Goal: Check status: Check status

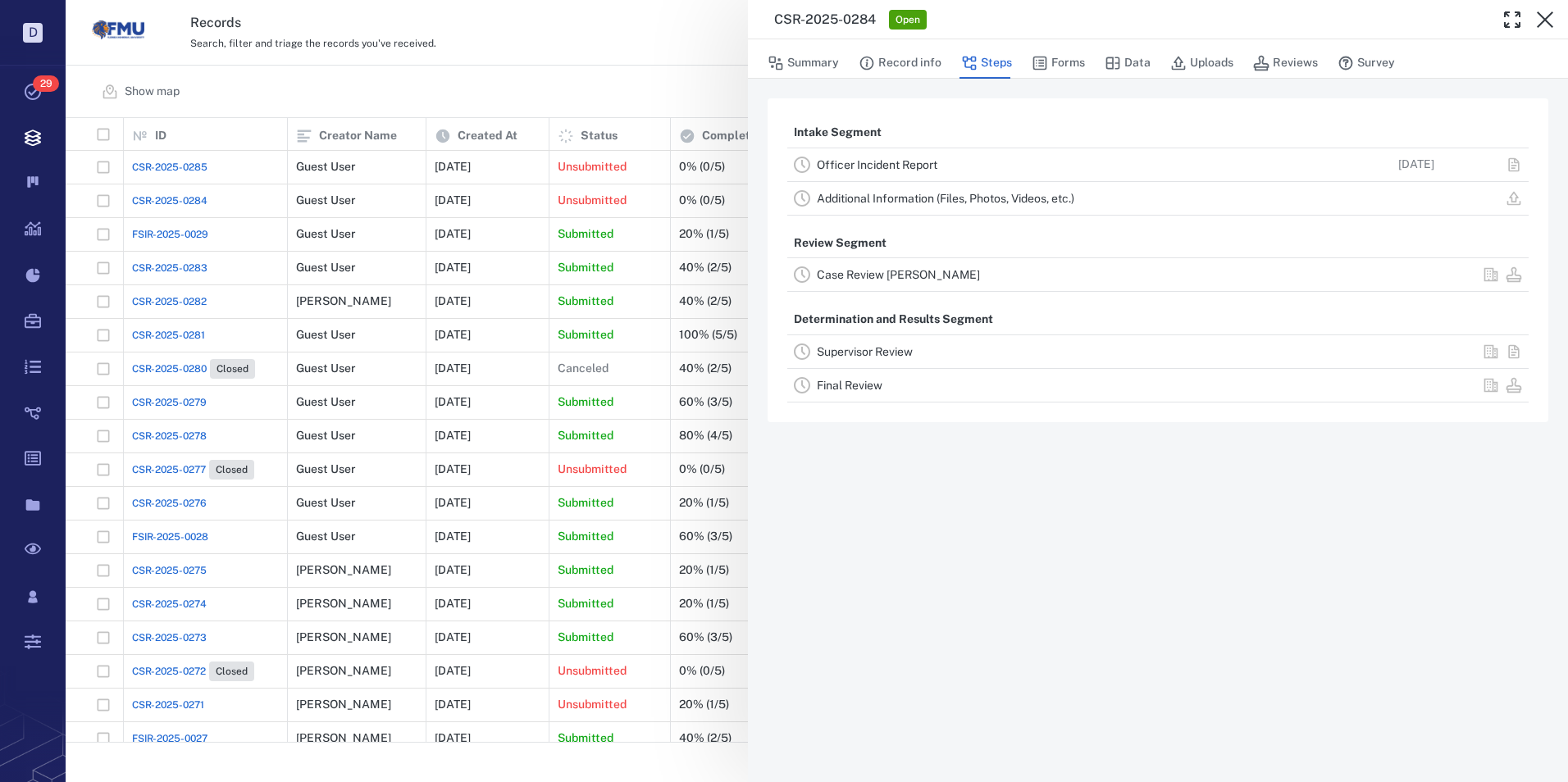
drag, startPoint x: 1543, startPoint y: 15, endPoint x: 1094, endPoint y: 73, distance: 452.7
click at [1543, 16] on icon "button" at bounding box center [1545, 20] width 20 height 20
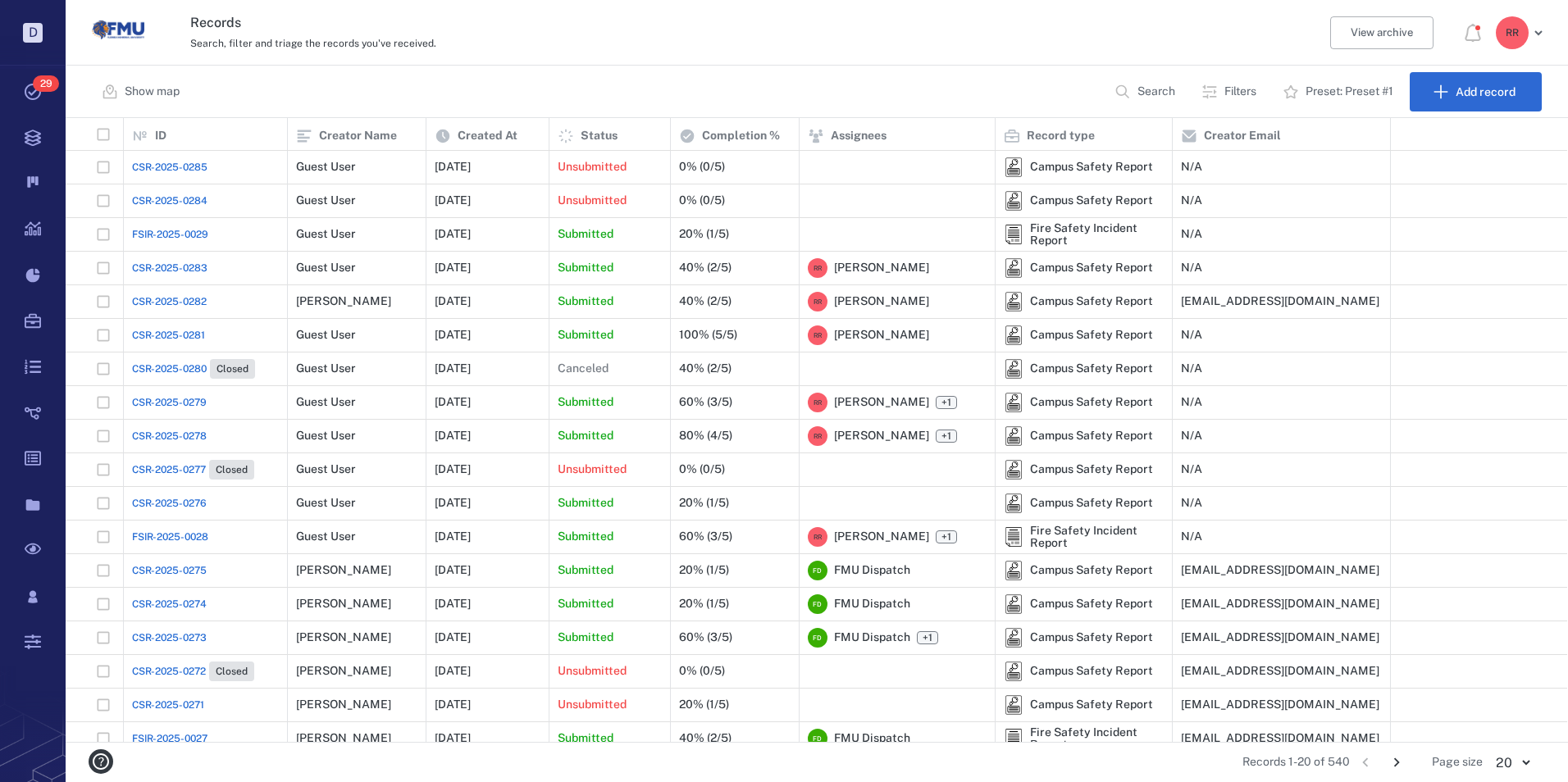
click at [196, 161] on span "CSR-2025-0285" at bounding box center [170, 167] width 76 height 15
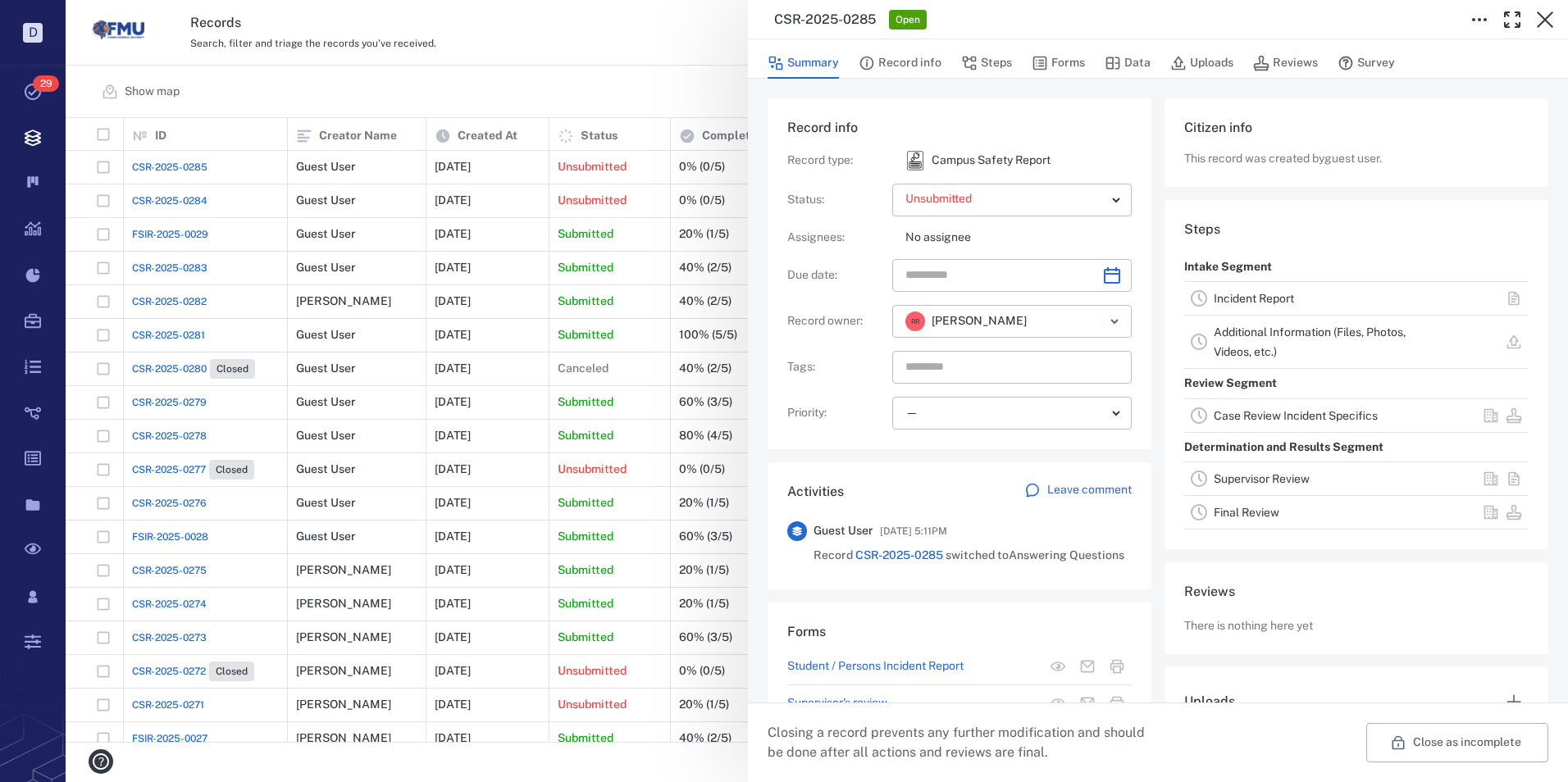
click at [1241, 294] on link "Incident Report" at bounding box center [1254, 298] width 81 height 13
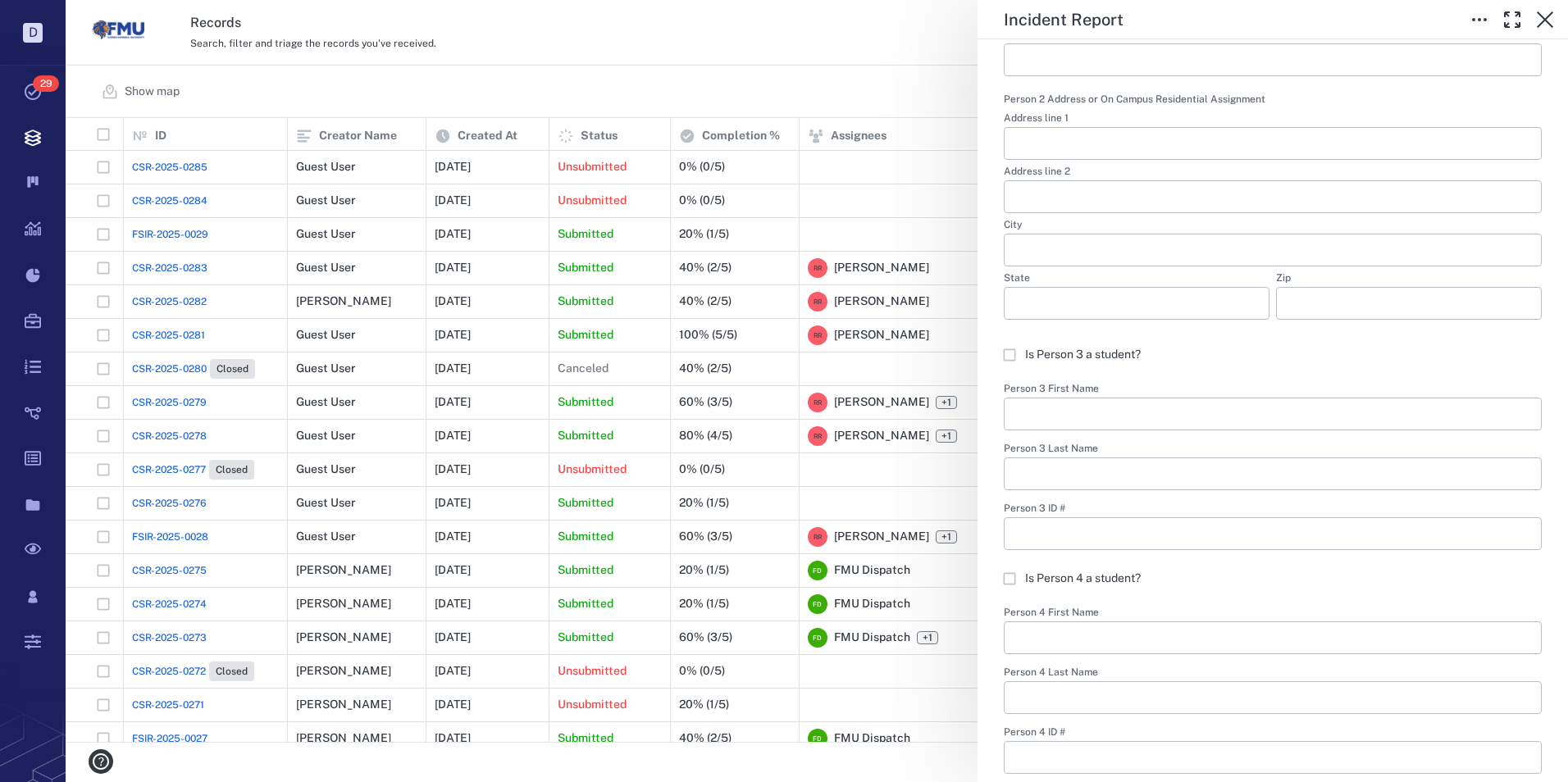
scroll to position [1558, 0]
click at [1541, 19] on icon "button" at bounding box center [1545, 20] width 20 height 20
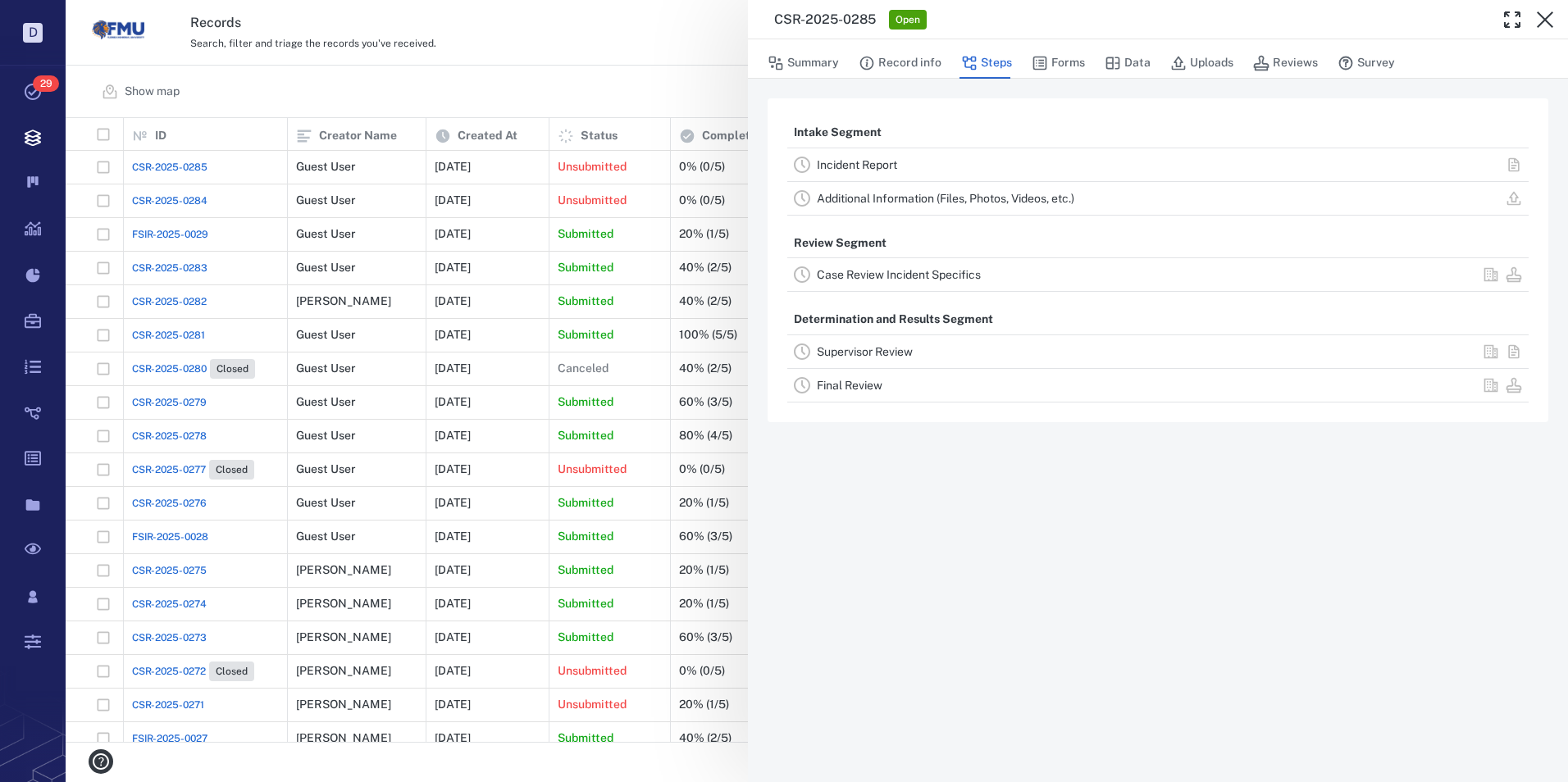
drag, startPoint x: 1540, startPoint y: 16, endPoint x: 1384, endPoint y: 187, distance: 231.5
click at [1540, 16] on icon "button" at bounding box center [1545, 20] width 20 height 20
